Goal: Information Seeking & Learning: Learn about a topic

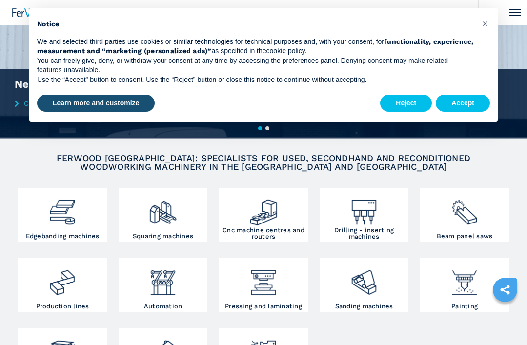
scroll to position [34, 0]
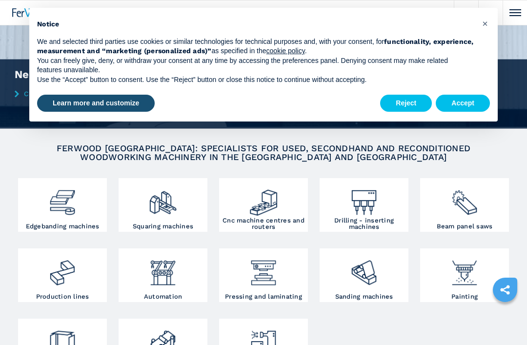
click at [278, 209] on img at bounding box center [263, 199] width 29 height 37
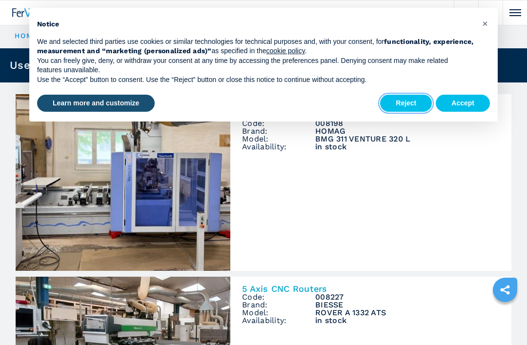
click at [410, 106] on button "Reject" at bounding box center [406, 104] width 52 height 18
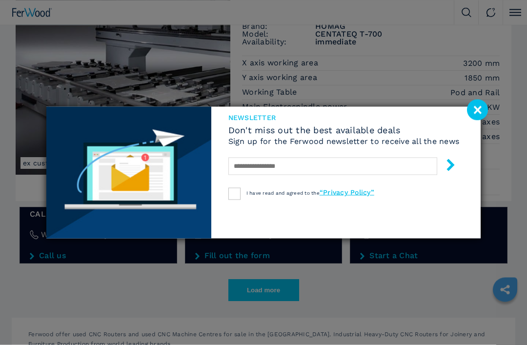
scroll to position [1543, 0]
click at [479, 121] on image at bounding box center [477, 110] width 21 height 21
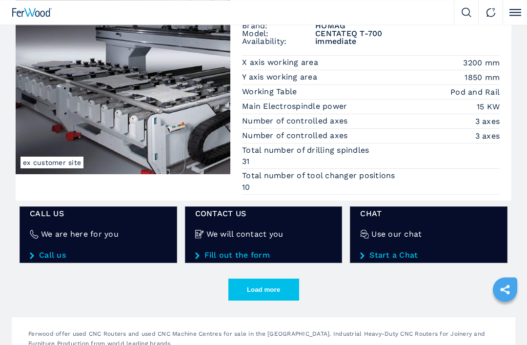
scroll to position [1543, 0]
click at [279, 284] on button "Load more" at bounding box center [264, 290] width 71 height 22
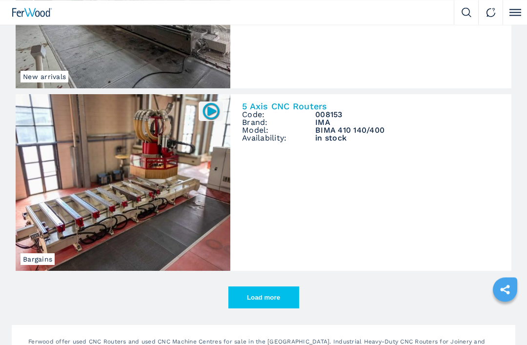
scroll to position [3031, 0]
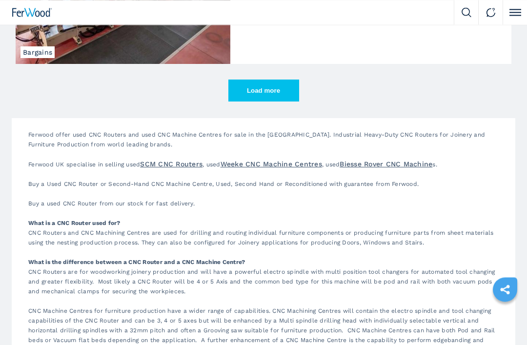
click at [274, 96] on button "Load more" at bounding box center [264, 91] width 71 height 22
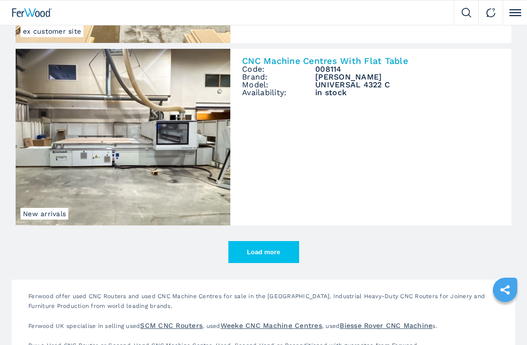
scroll to position [4554, 0]
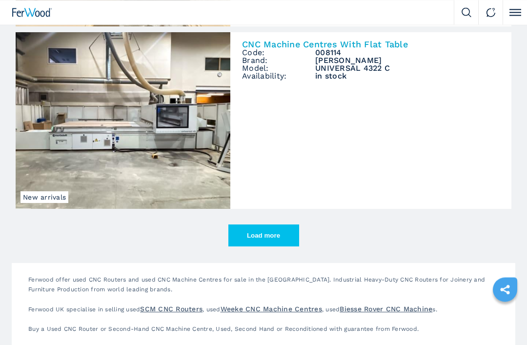
click at [273, 229] on button "Load more" at bounding box center [264, 236] width 71 height 22
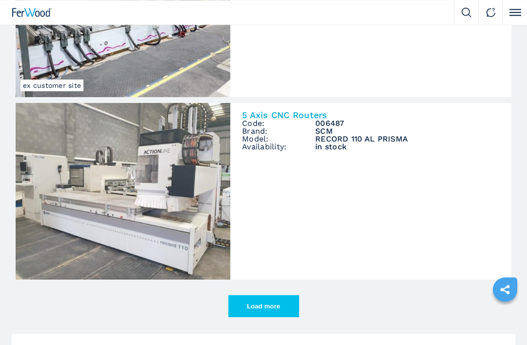
scroll to position [5945, 0]
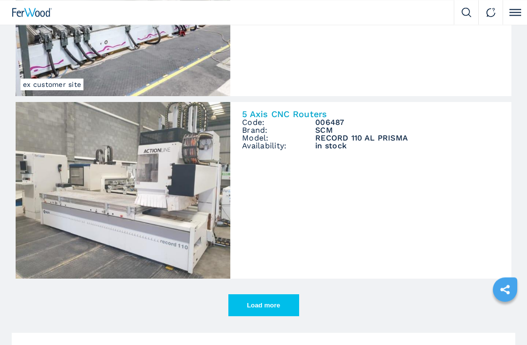
click at [265, 305] on button "Load more" at bounding box center [264, 306] width 71 height 22
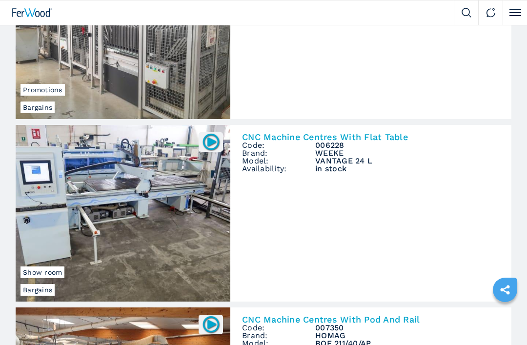
scroll to position [7235, 0]
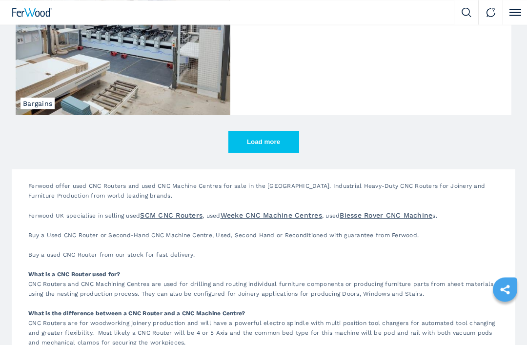
click at [270, 145] on button "Load more" at bounding box center [264, 142] width 71 height 22
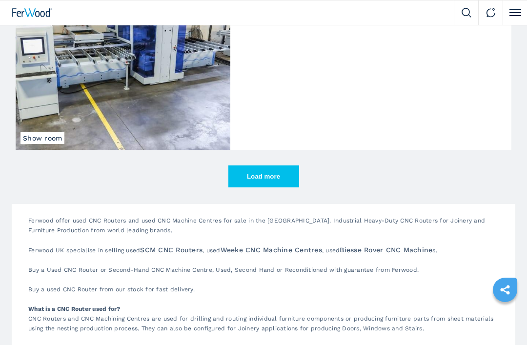
scroll to position [9001, 0]
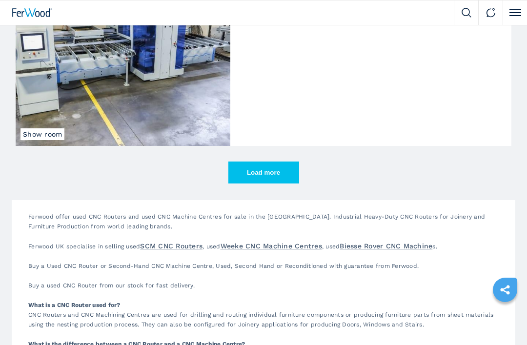
click at [273, 175] on button "Load more" at bounding box center [264, 173] width 71 height 22
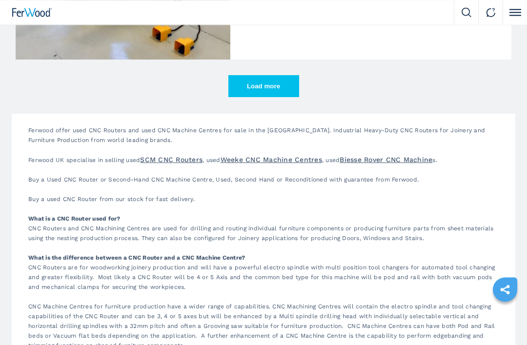
scroll to position [10548, 0]
click at [285, 87] on button "Load more" at bounding box center [264, 87] width 71 height 22
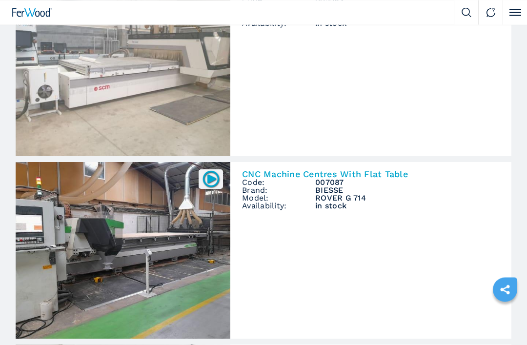
scroll to position [11000, 0]
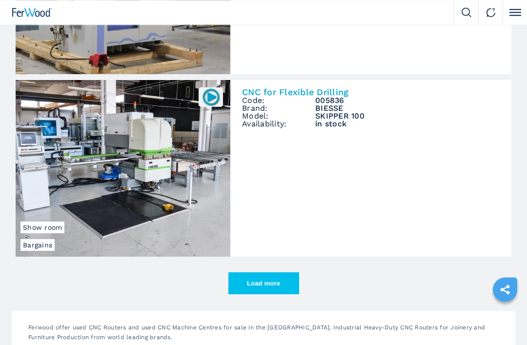
click at [270, 282] on button "Load more" at bounding box center [264, 284] width 71 height 22
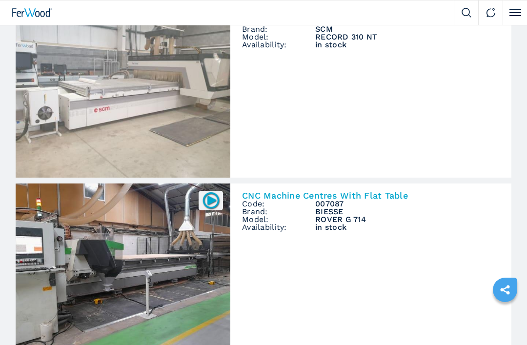
scroll to position [10969, 0]
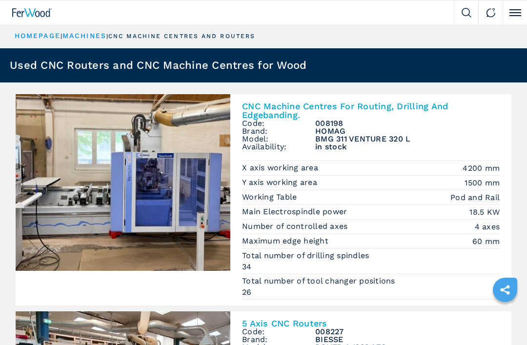
scroll to position [3687, 0]
